Goal: Task Accomplishment & Management: Use online tool/utility

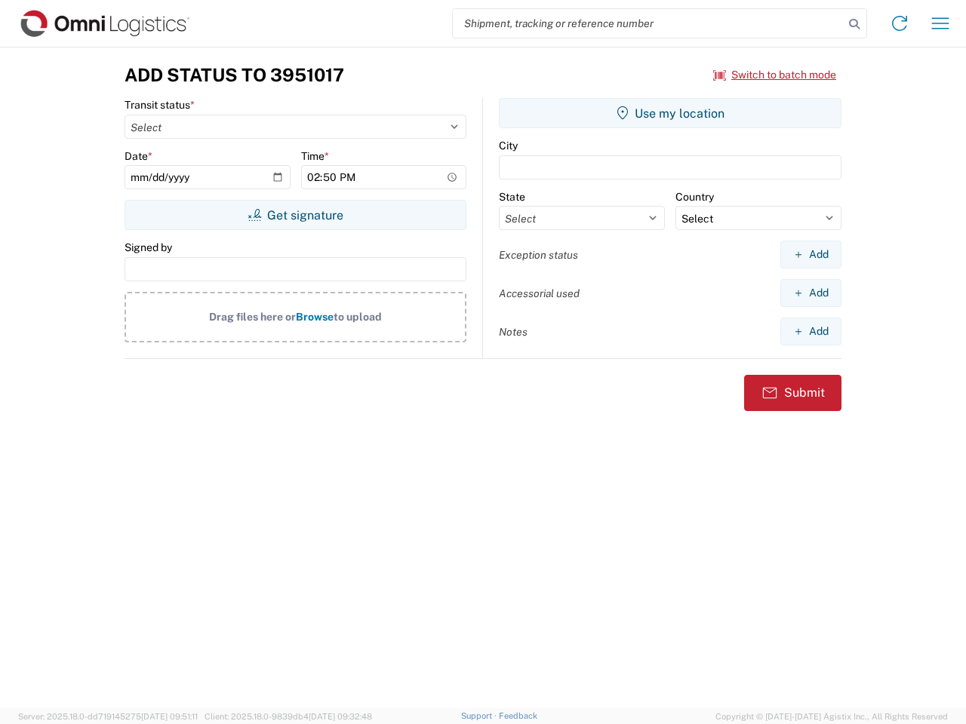
click at [648, 23] on input "search" at bounding box center [648, 23] width 391 height 29
click at [854, 24] on icon at bounding box center [854, 24] width 21 height 21
click at [899, 23] on icon at bounding box center [899, 23] width 24 height 24
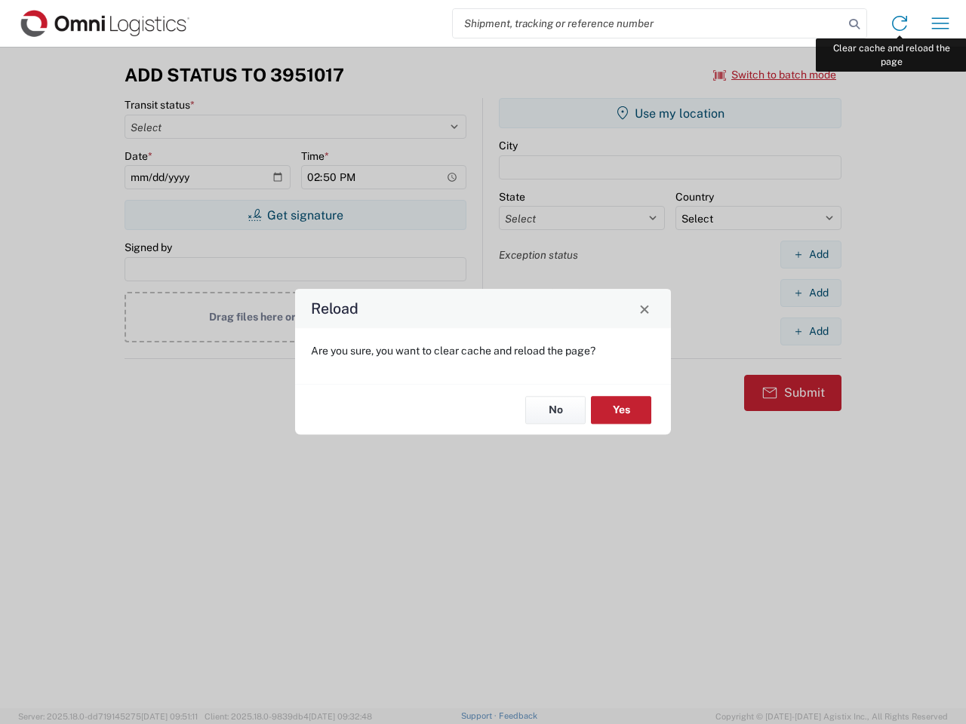
click at [940, 23] on div "Reload Are you sure, you want to clear cache and reload the page? No Yes" at bounding box center [483, 362] width 966 height 724
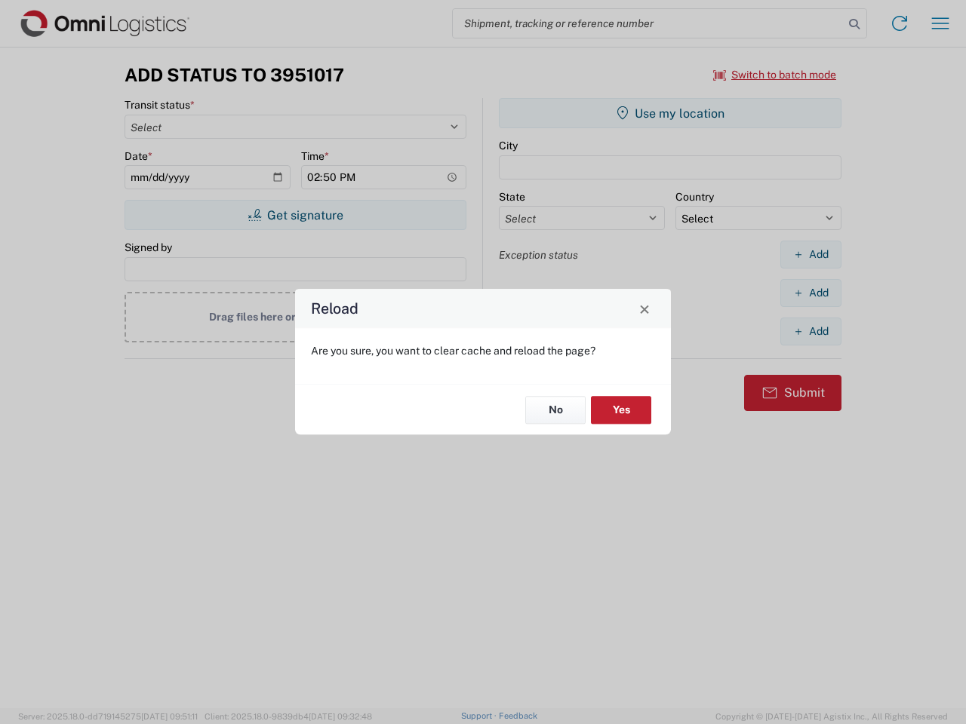
click at [775, 75] on div "Reload Are you sure, you want to clear cache and reload the page? No Yes" at bounding box center [483, 362] width 966 height 724
click at [295, 215] on div "Reload Are you sure, you want to clear cache and reload the page? No Yes" at bounding box center [483, 362] width 966 height 724
click at [670, 113] on div "Reload Are you sure, you want to clear cache and reload the page? No Yes" at bounding box center [483, 362] width 966 height 724
click at [810, 254] on div "Reload Are you sure, you want to clear cache and reload the page? No Yes" at bounding box center [483, 362] width 966 height 724
click at [810, 293] on div "Reload Are you sure, you want to clear cache and reload the page? No Yes" at bounding box center [483, 362] width 966 height 724
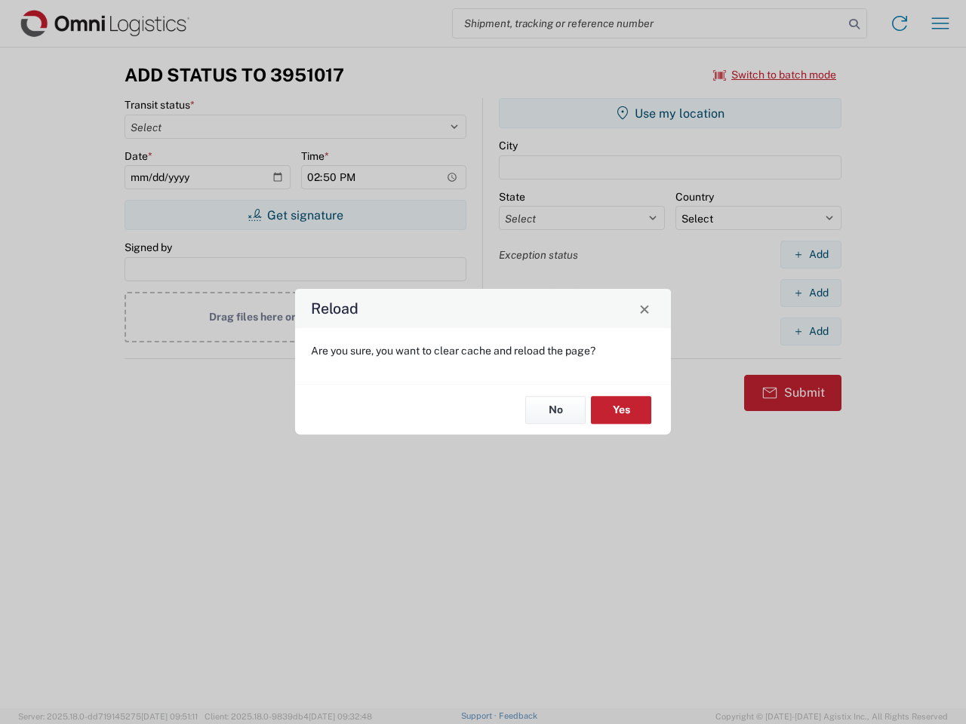
click at [810, 331] on div "Reload Are you sure, you want to clear cache and reload the page? No Yes" at bounding box center [483, 362] width 966 height 724
